Goal: Task Accomplishment & Management: Manage account settings

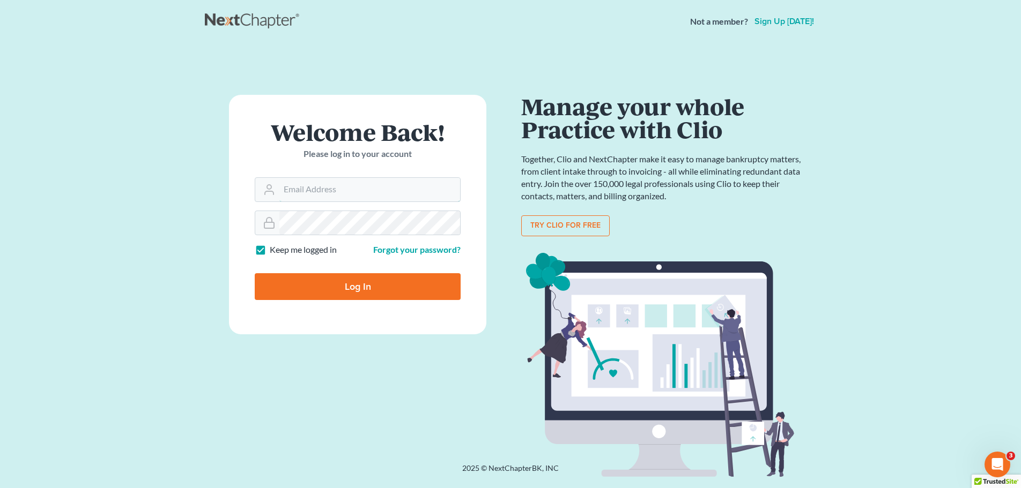
type input "[PERSON_NAME][EMAIL_ADDRESS][DOMAIN_NAME]"
click at [362, 286] on input "Log In" at bounding box center [358, 286] width 206 height 27
type input "Thinking..."
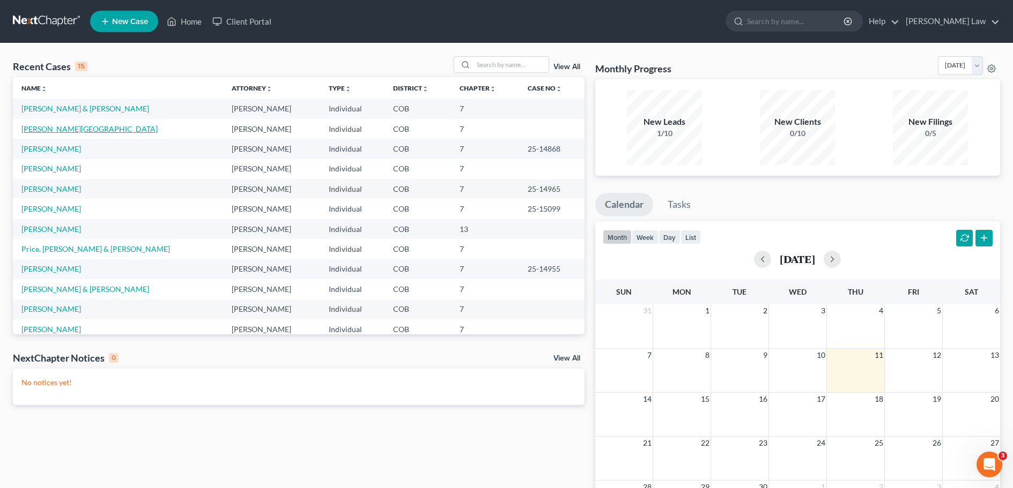
click at [49, 129] on link "Lane, Shannon" at bounding box center [89, 128] width 136 height 9
select select "4"
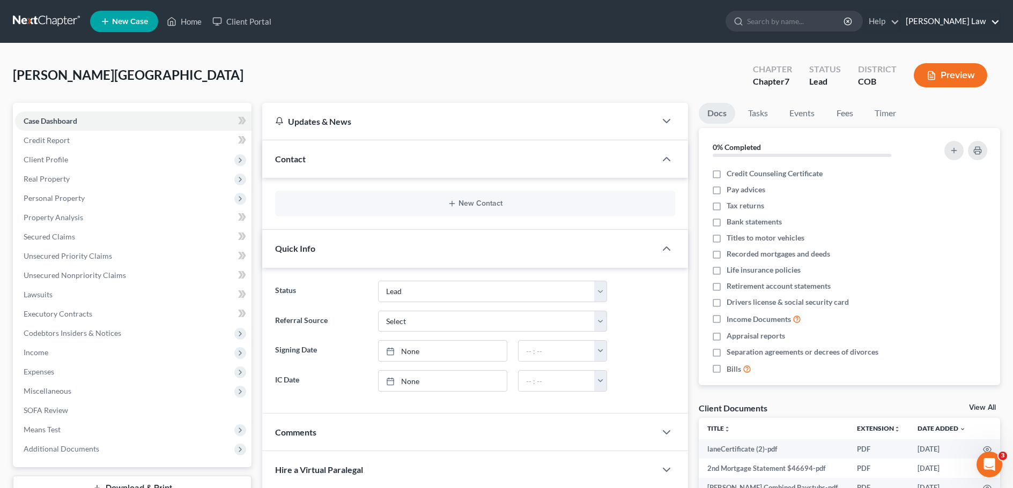
click at [969, 21] on link "Kinnaird Law" at bounding box center [949, 21] width 99 height 19
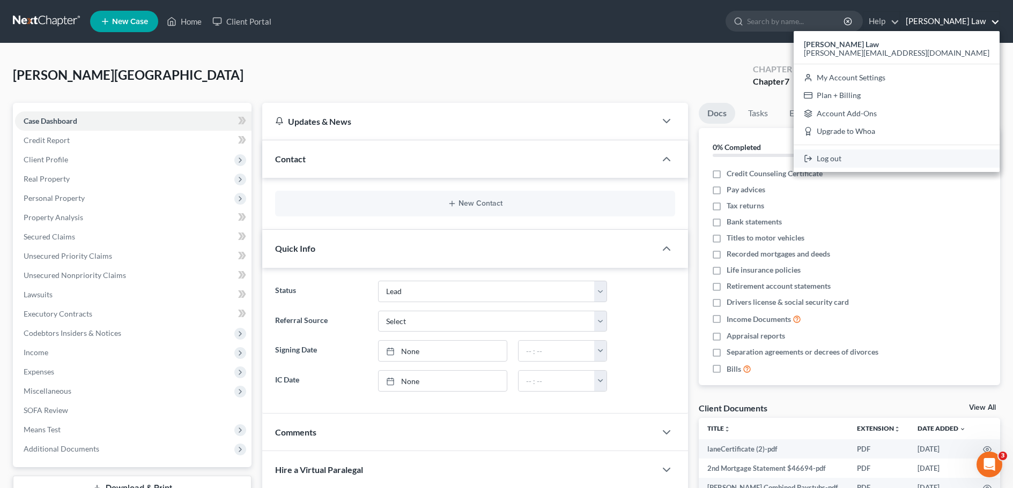
click at [932, 159] on link "Log out" at bounding box center [896, 159] width 206 height 18
